Goal: Information Seeking & Learning: Check status

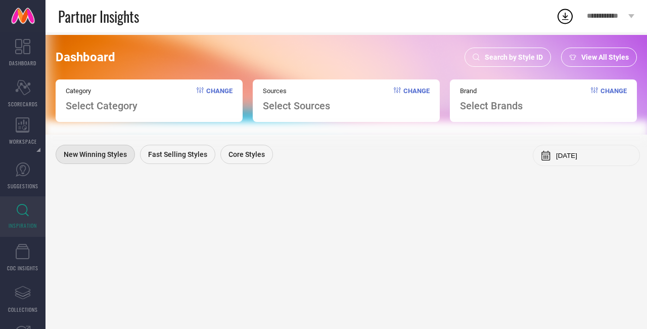
click at [521, 57] on span "Search by Style ID" at bounding box center [514, 57] width 58 height 8
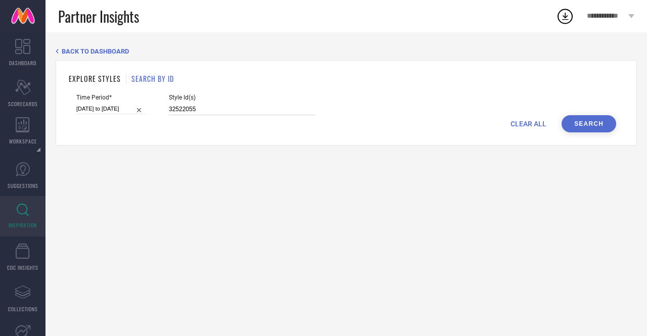
click at [259, 111] on input "32522055" at bounding box center [242, 110] width 147 height 12
type input "3"
click at [194, 103] on div "Style Id(s)" at bounding box center [242, 104] width 147 height 21
click at [196, 108] on input at bounding box center [242, 110] width 147 height 12
paste input "33357109 33357161 33357155 33357084 33357105 33357134 33357142 9400831 9400779 …"
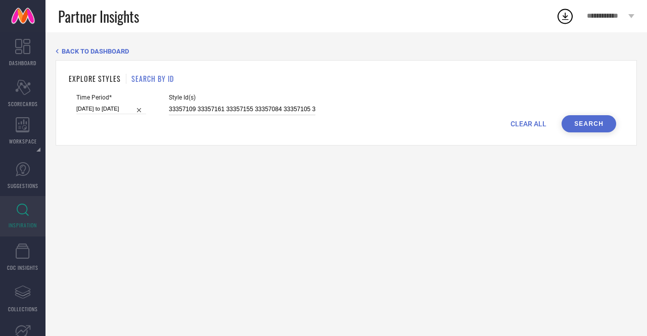
scroll to position [0, 876]
type input "33357109 33357161 33357155 33357084 33357105 33357134 33357142 9400831 9400779 …"
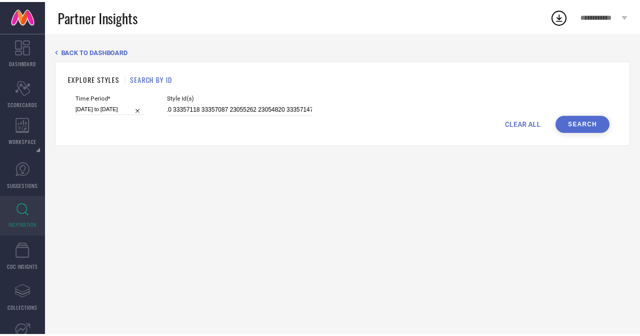
scroll to position [0, 0]
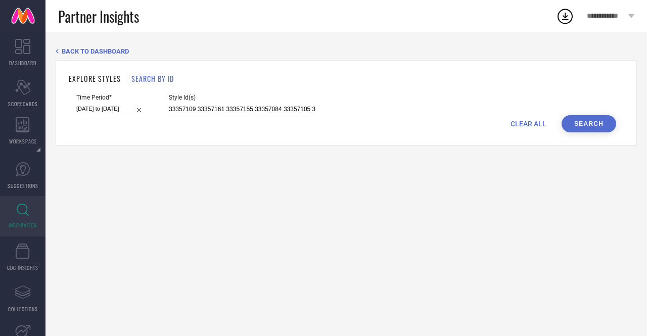
click at [122, 102] on div "Time Period* [DATE] to [DATE]" at bounding box center [111, 104] width 70 height 21
select select "2"
select select "2025"
select select "3"
select select "2025"
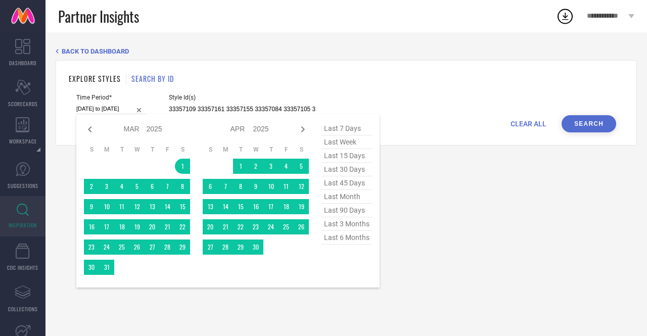
click at [128, 108] on input "[DATE] to [DATE]" at bounding box center [111, 109] width 70 height 11
click at [344, 169] on span "last 30 days" at bounding box center [347, 170] width 51 height 14
type input "[DATE] to [DATE]"
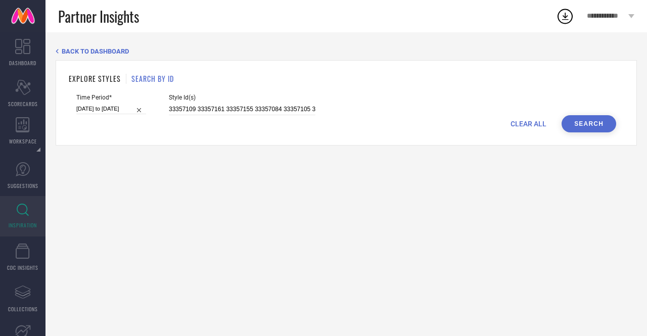
click at [606, 130] on button "Search" at bounding box center [589, 123] width 55 height 17
